Goal: Navigation & Orientation: Find specific page/section

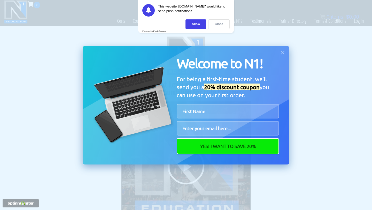
click at [213, 24] on div "Close" at bounding box center [218, 24] width 21 height 10
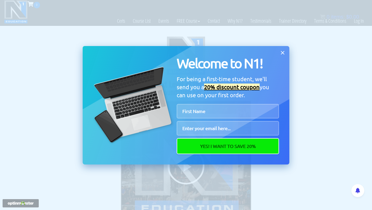
click at [283, 52] on icon at bounding box center [283, 53] width 4 height 4
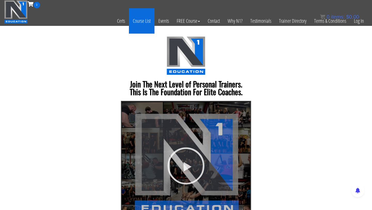
click at [150, 20] on link "Course List" at bounding box center [142, 20] width 26 height 25
click at [141, 23] on link "Course List" at bounding box center [142, 20] width 26 height 25
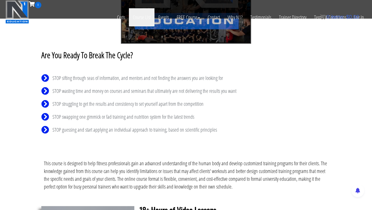
scroll to position [174, 0]
